Goal: Task Accomplishment & Management: Manage account settings

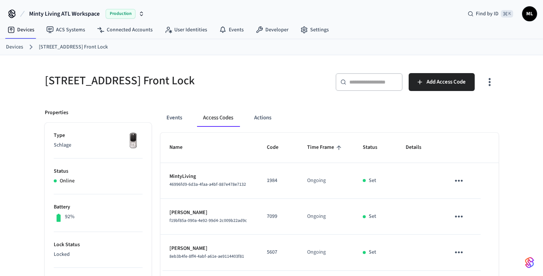
scroll to position [135, 0]
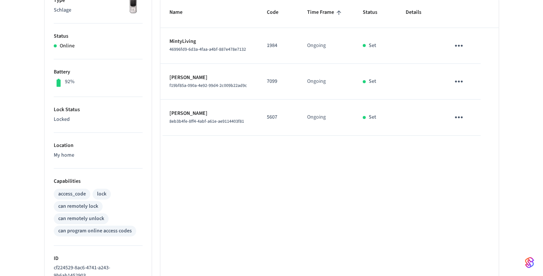
click at [335, 155] on div "Name Code Time Frame Status Details MintyLiving 46996fd9-6d3a-4faa-a4bf-887e478…" at bounding box center [330, 198] width 338 height 401
click at [461, 117] on icon "sticky table" at bounding box center [459, 117] width 8 height 2
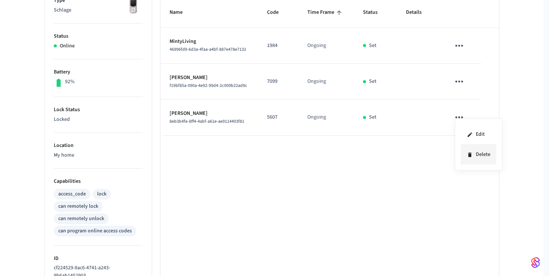
click at [474, 154] on li "Delete" at bounding box center [478, 155] width 35 height 20
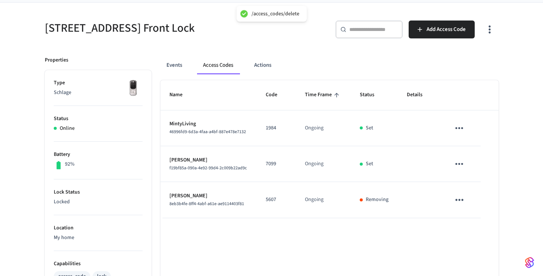
scroll to position [14, 0]
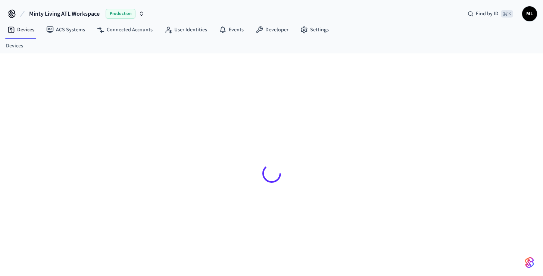
scroll to position [10, 0]
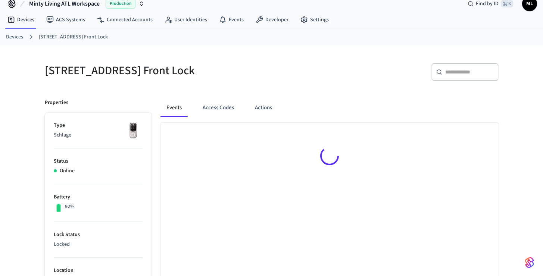
click at [15, 37] on link "Devices" at bounding box center [14, 37] width 17 height 8
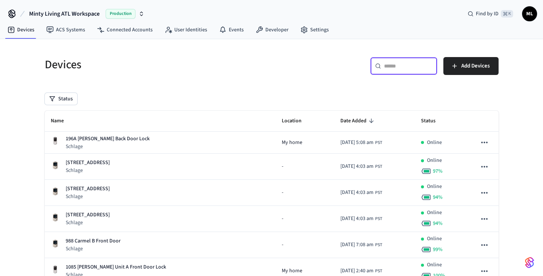
click at [396, 66] on input "text" at bounding box center [408, 65] width 49 height 7
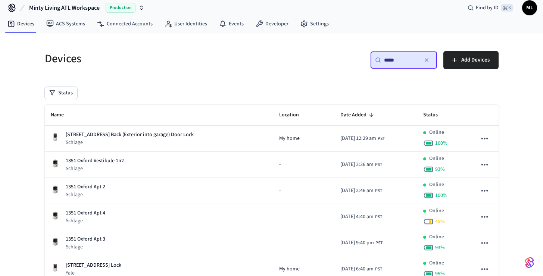
scroll to position [46, 0]
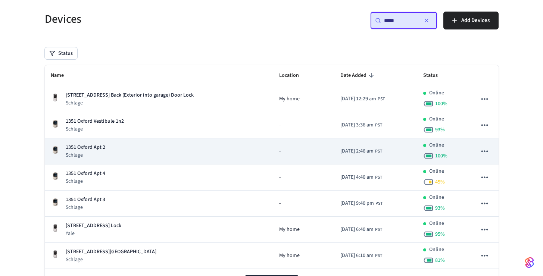
type input "****"
click at [214, 152] on div "1351 Oxford Apt 2 Schlage" at bounding box center [159, 151] width 217 height 15
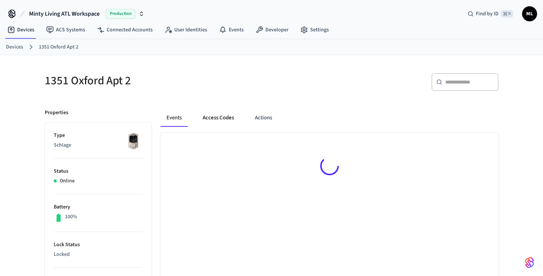
click at [221, 120] on button "Access Codes" at bounding box center [218, 118] width 43 height 18
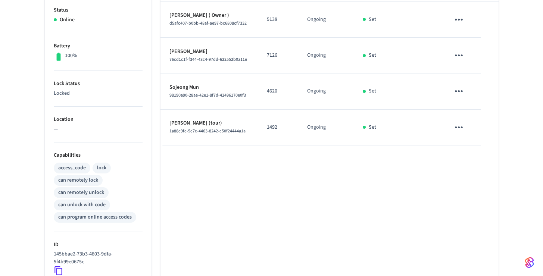
scroll to position [161, 0]
click at [271, 91] on p "4620" at bounding box center [278, 92] width 22 height 8
copy p "4620"
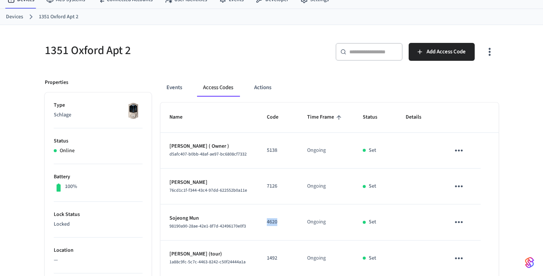
scroll to position [0, 0]
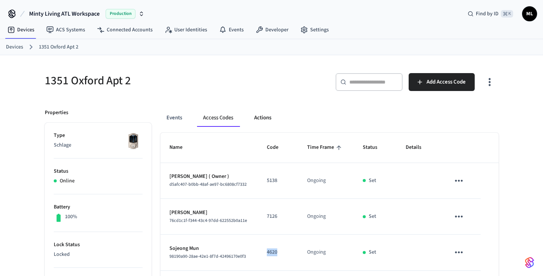
click at [268, 115] on button "Actions" at bounding box center [262, 118] width 29 height 18
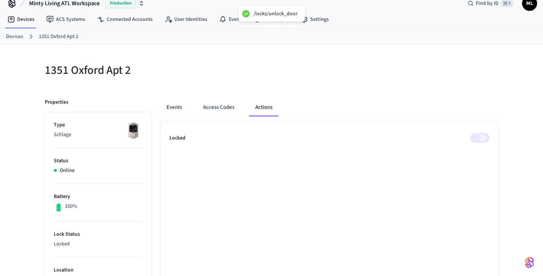
scroll to position [10, 0]
